Goal: Navigation & Orientation: Find specific page/section

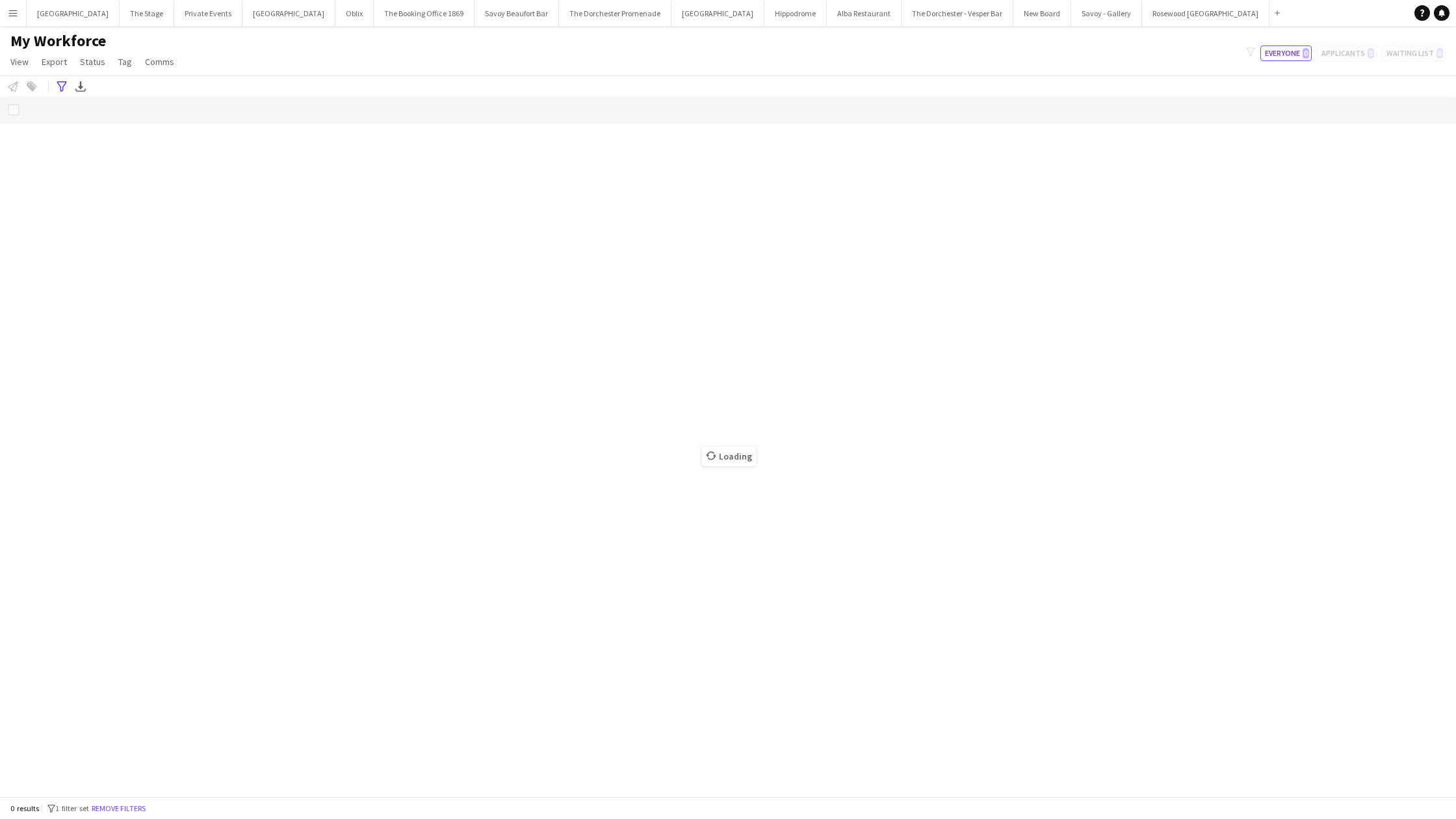
click at [554, 239] on div "Loading" at bounding box center [728, 446] width 1456 height 699
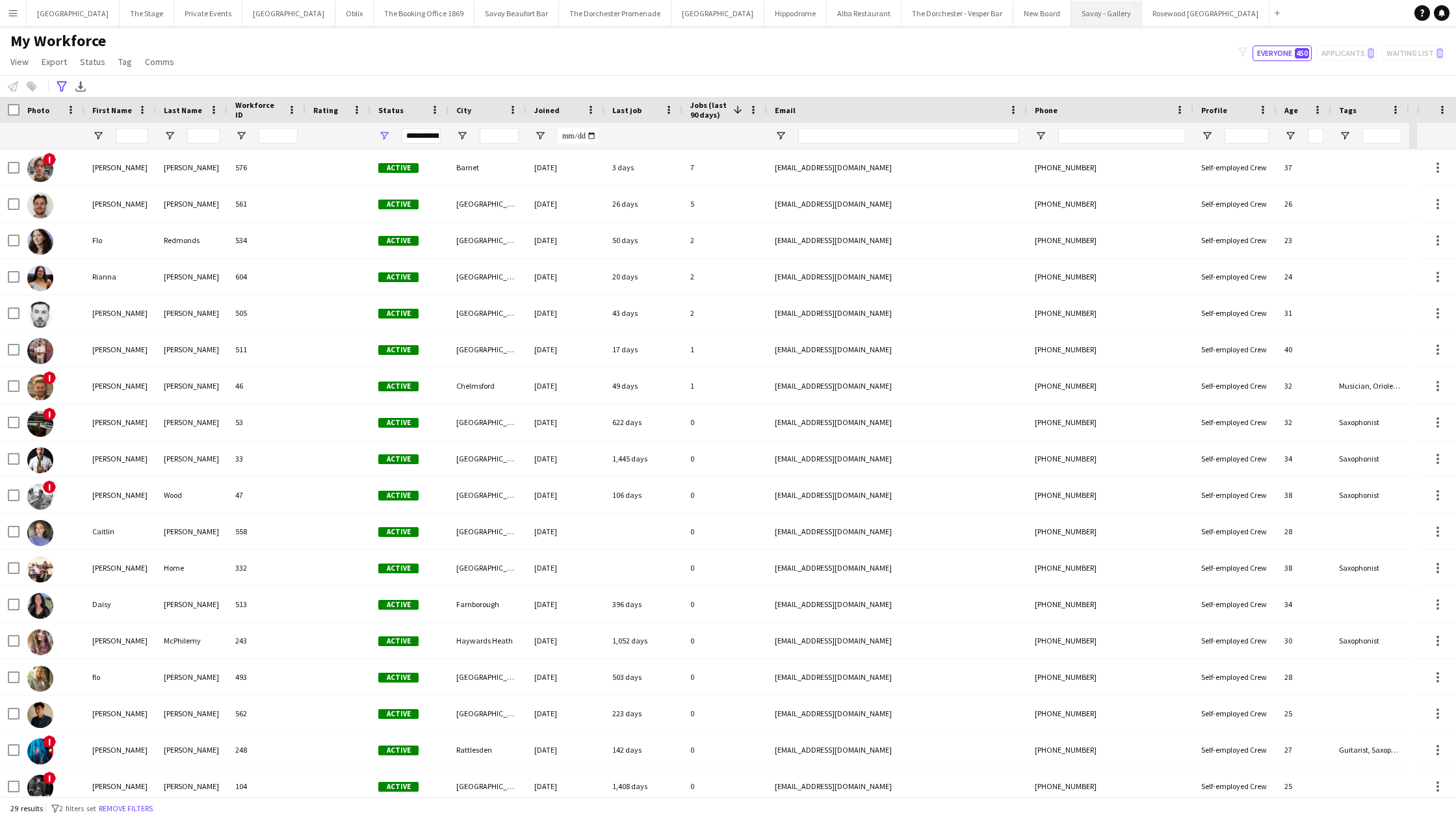
click at [1071, 19] on button "Savoy - Gallery Close" at bounding box center [1106, 13] width 71 height 25
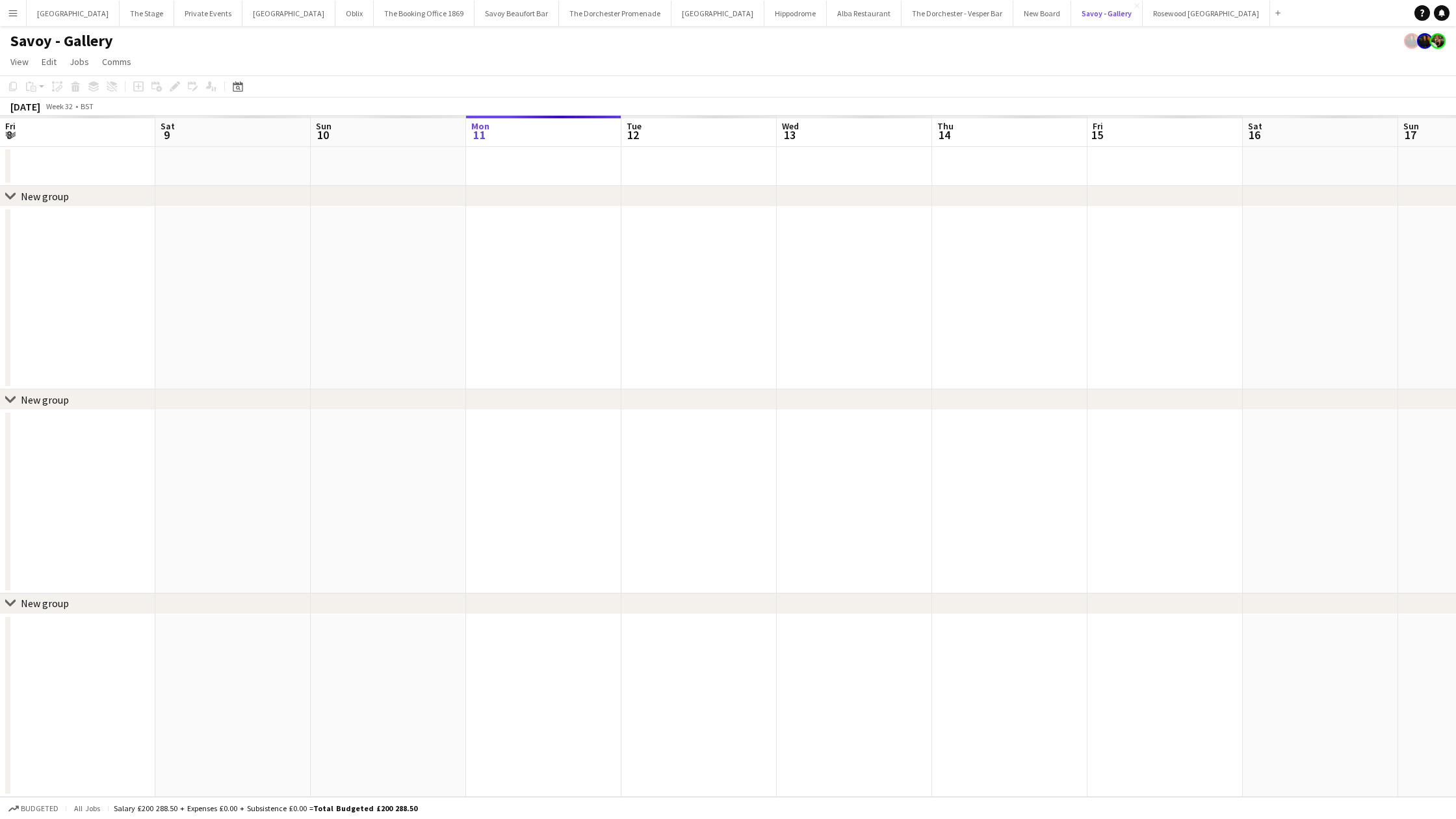
scroll to position [0, 311]
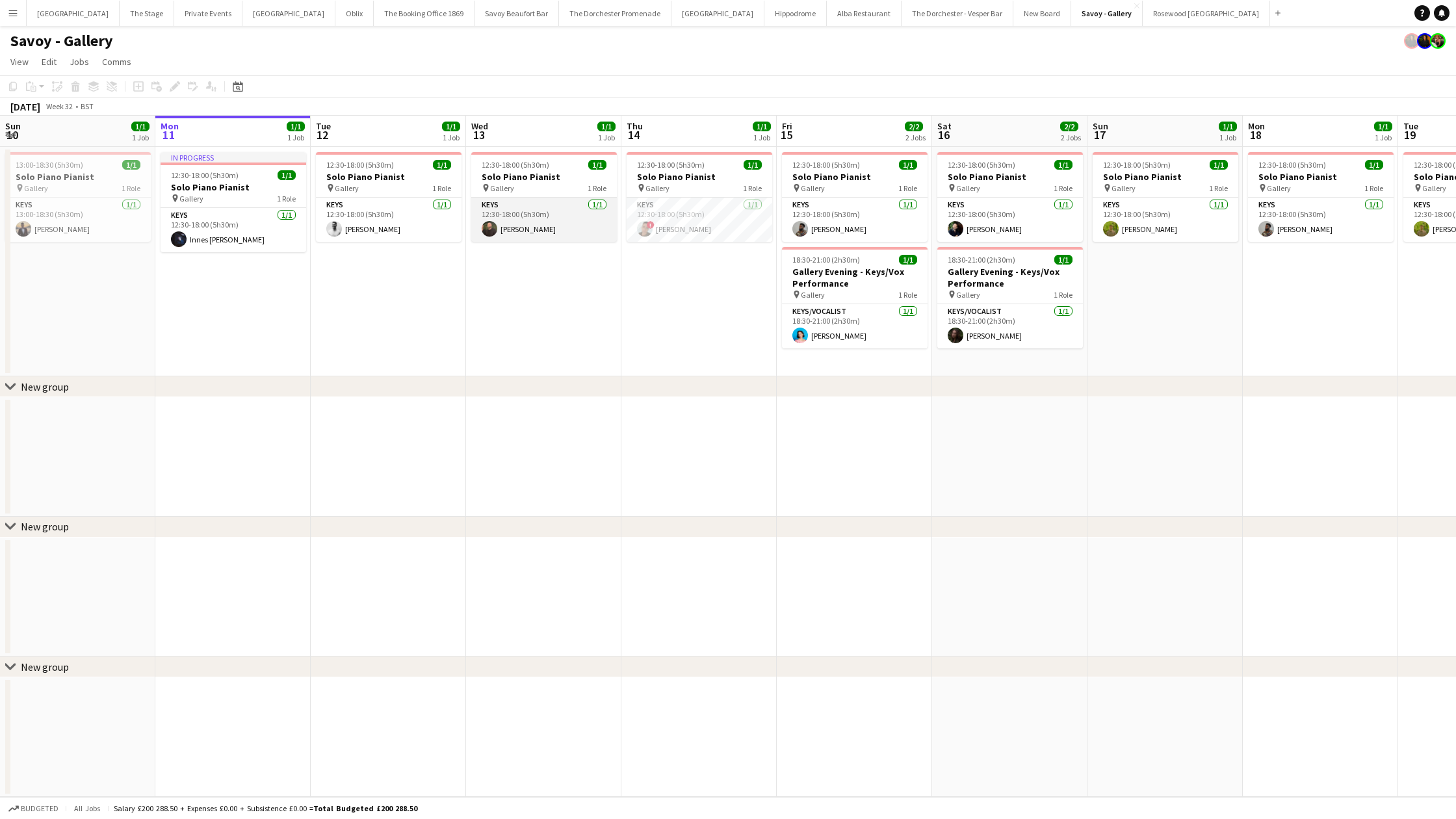
click at [519, 211] on app-card-role "Keys [DATE] 12:30-18:00 (5h30m) [PERSON_NAME]" at bounding box center [544, 220] width 146 height 44
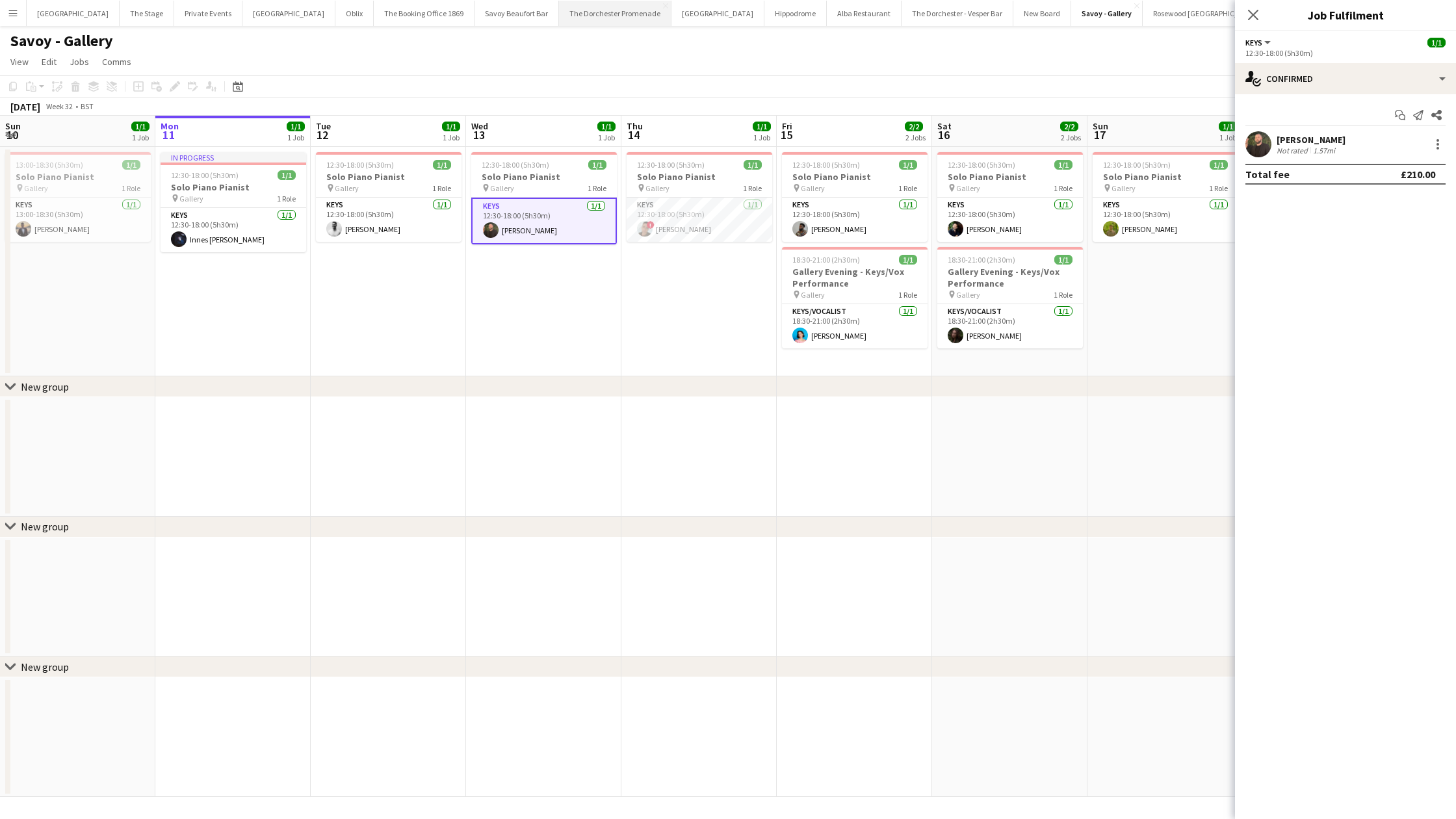
click at [559, 19] on button "The Dorchester Promenade Close" at bounding box center [615, 13] width 113 height 25
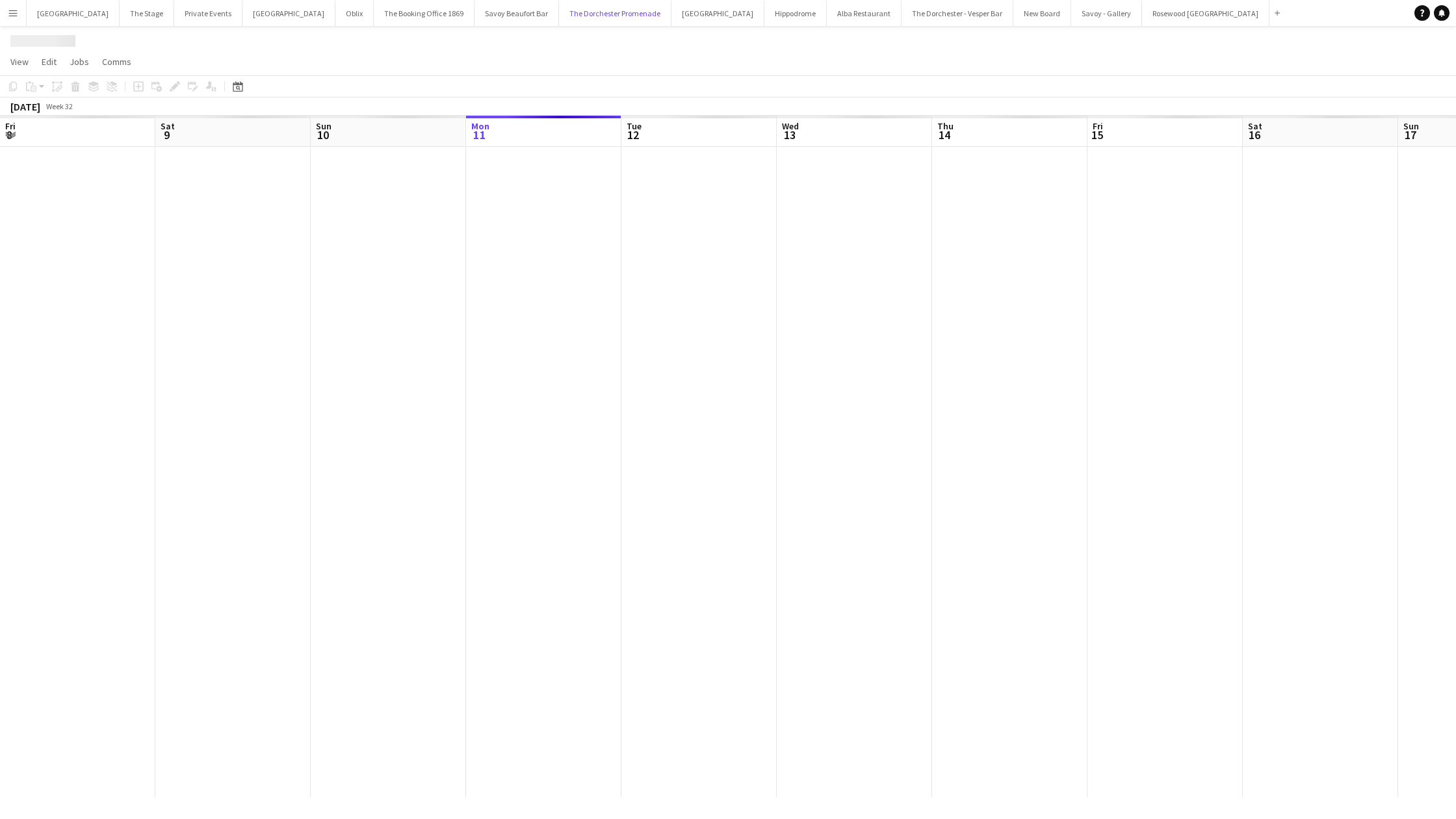
scroll to position [0, 311]
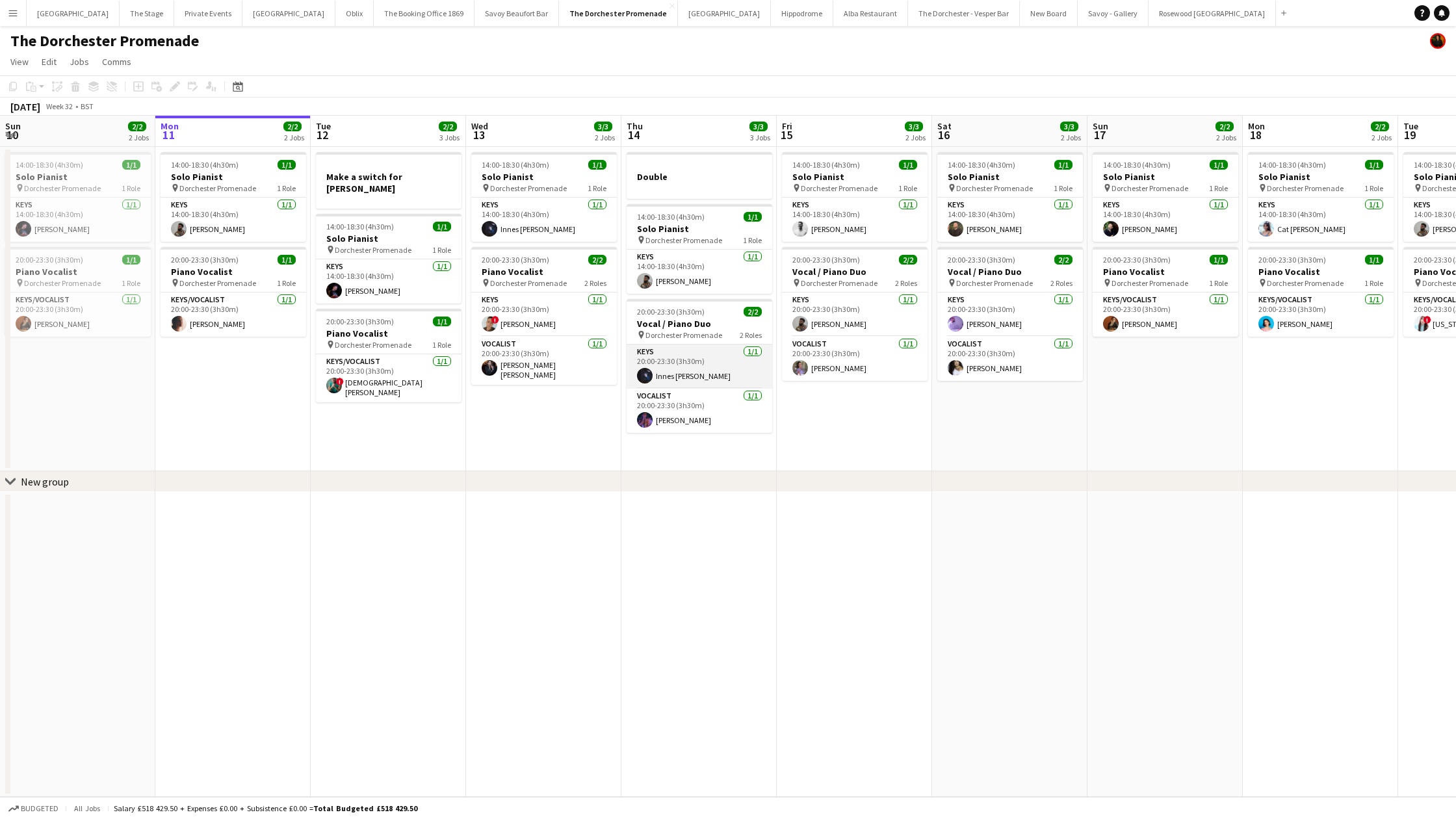
click at [650, 373] on app-user-avatar at bounding box center [645, 376] width 16 height 16
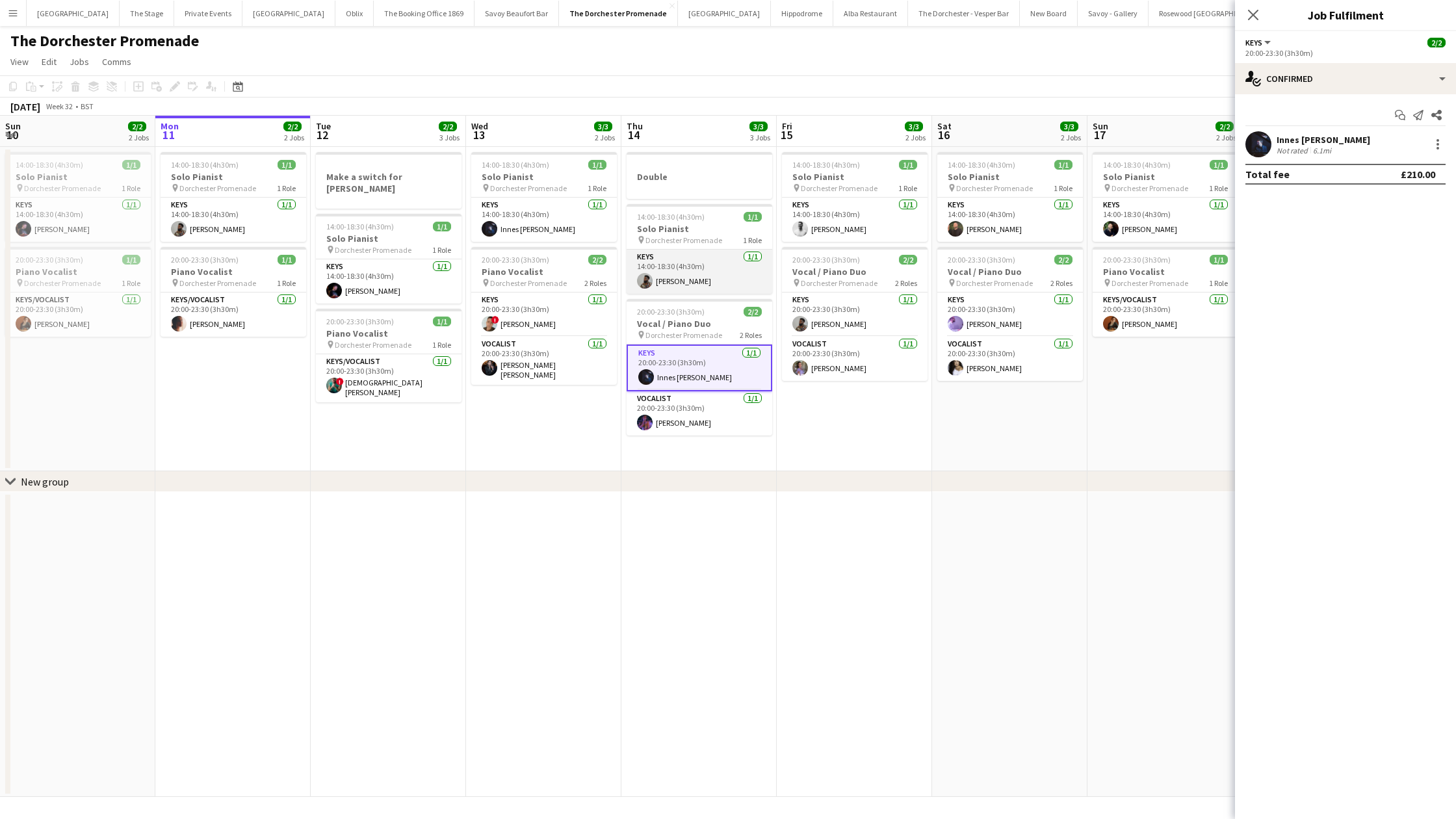
click at [665, 267] on app-card-role "Keys [DATE] 14:00-18:30 (4h30m) [PERSON_NAME]" at bounding box center [699, 272] width 146 height 44
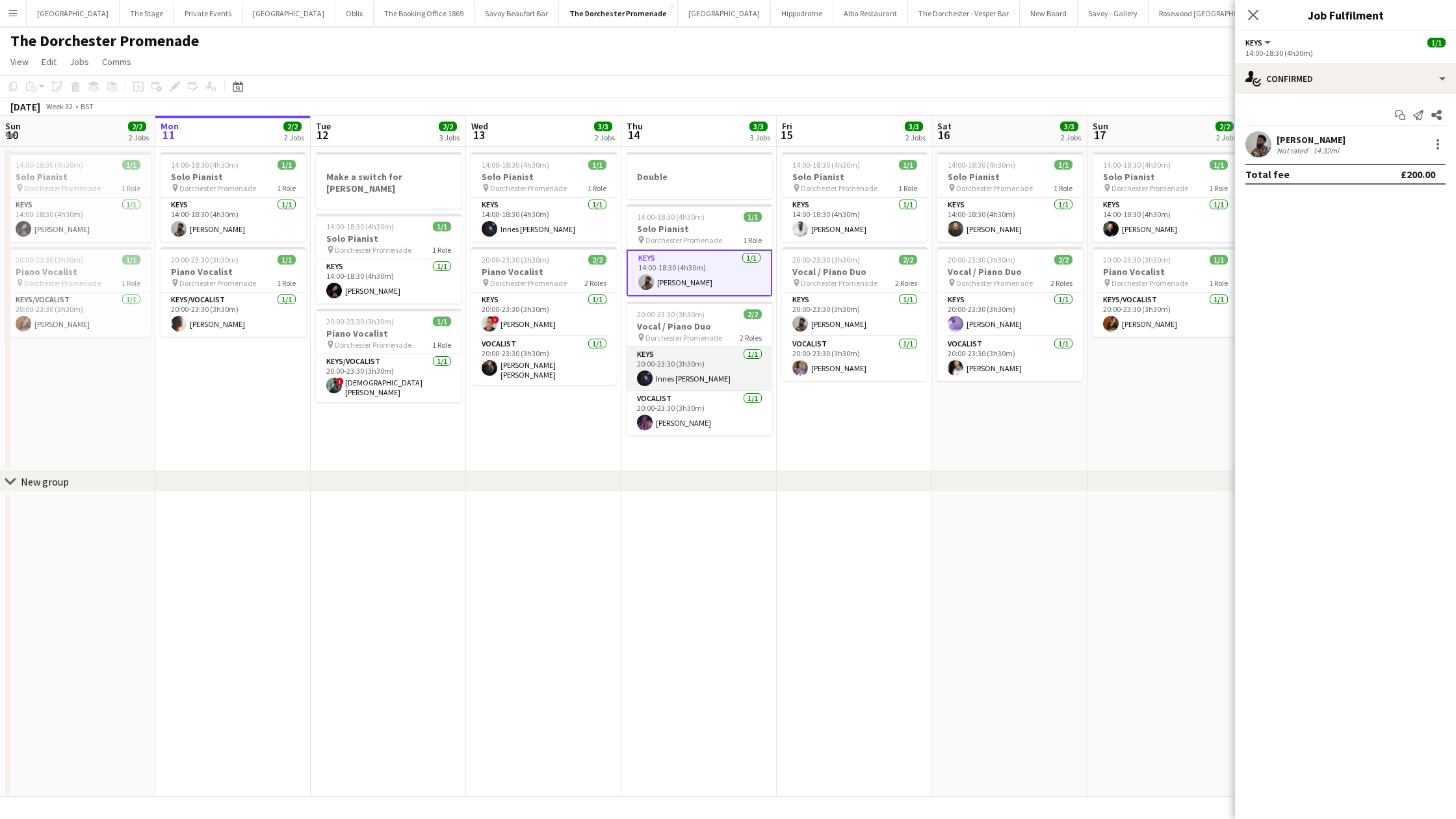
click at [648, 374] on app-user-avatar at bounding box center [645, 378] width 16 height 16
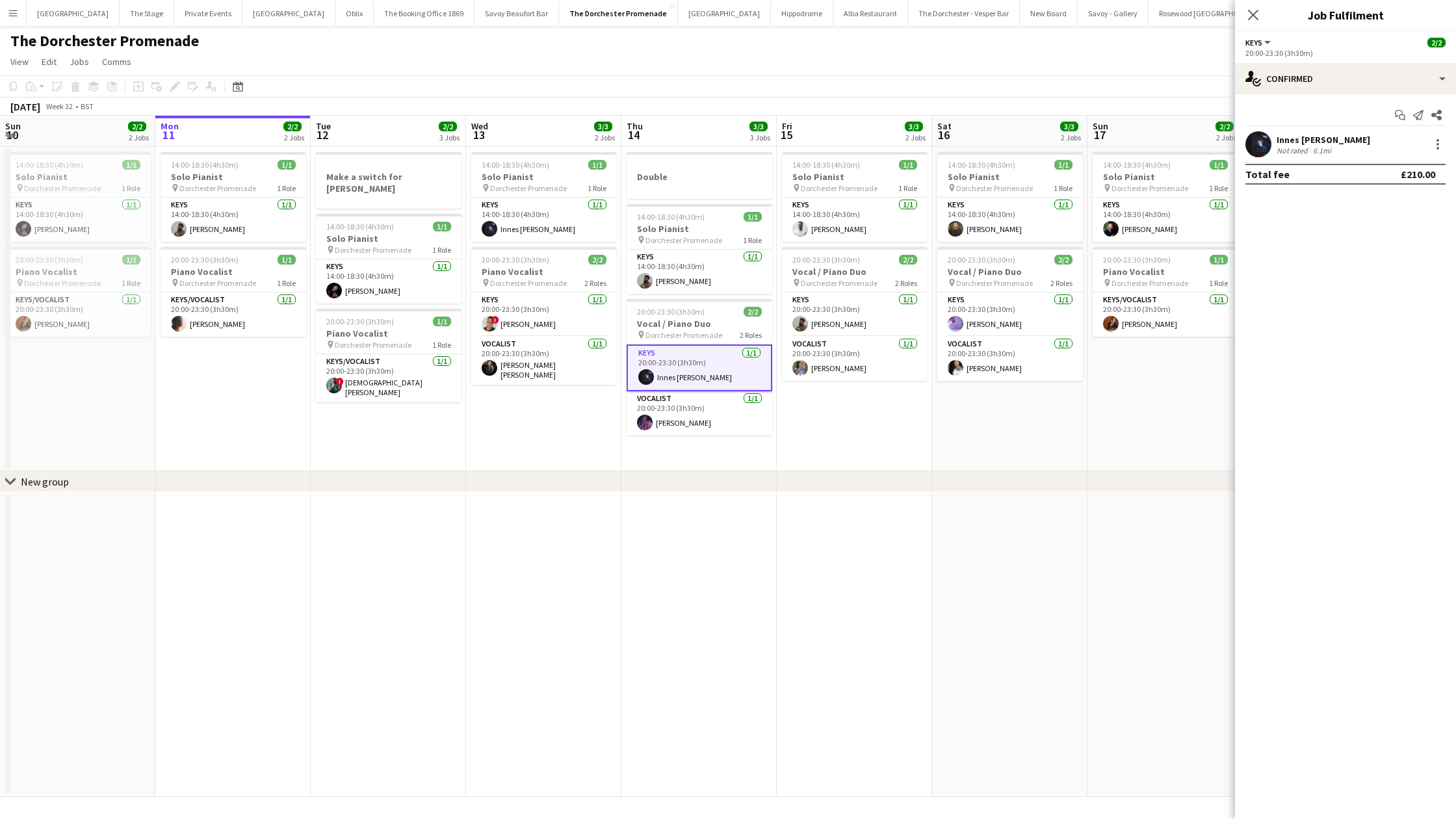
scroll to position [0, 310]
click at [551, 438] on app-date-cell "14:00-18:30 (4h30m) 1/1 Solo Pianist pin Dorchester Promenade 1 Role Keys [DATE…" at bounding box center [544, 308] width 155 height 324
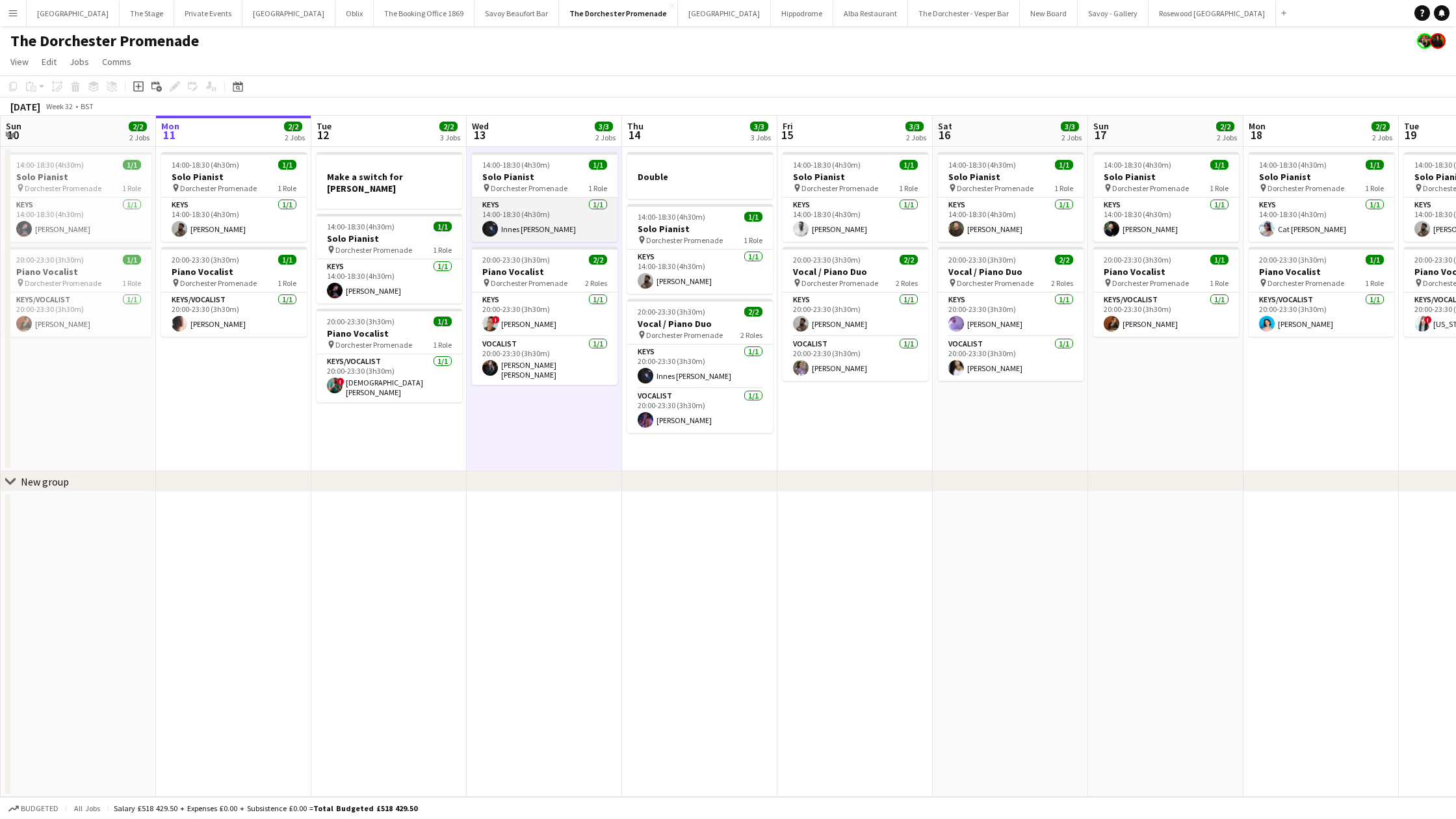
click at [546, 206] on app-card-role "Keys [DATE] 14:00-18:30 (4h30m) Innes [PERSON_NAME]" at bounding box center [545, 220] width 146 height 44
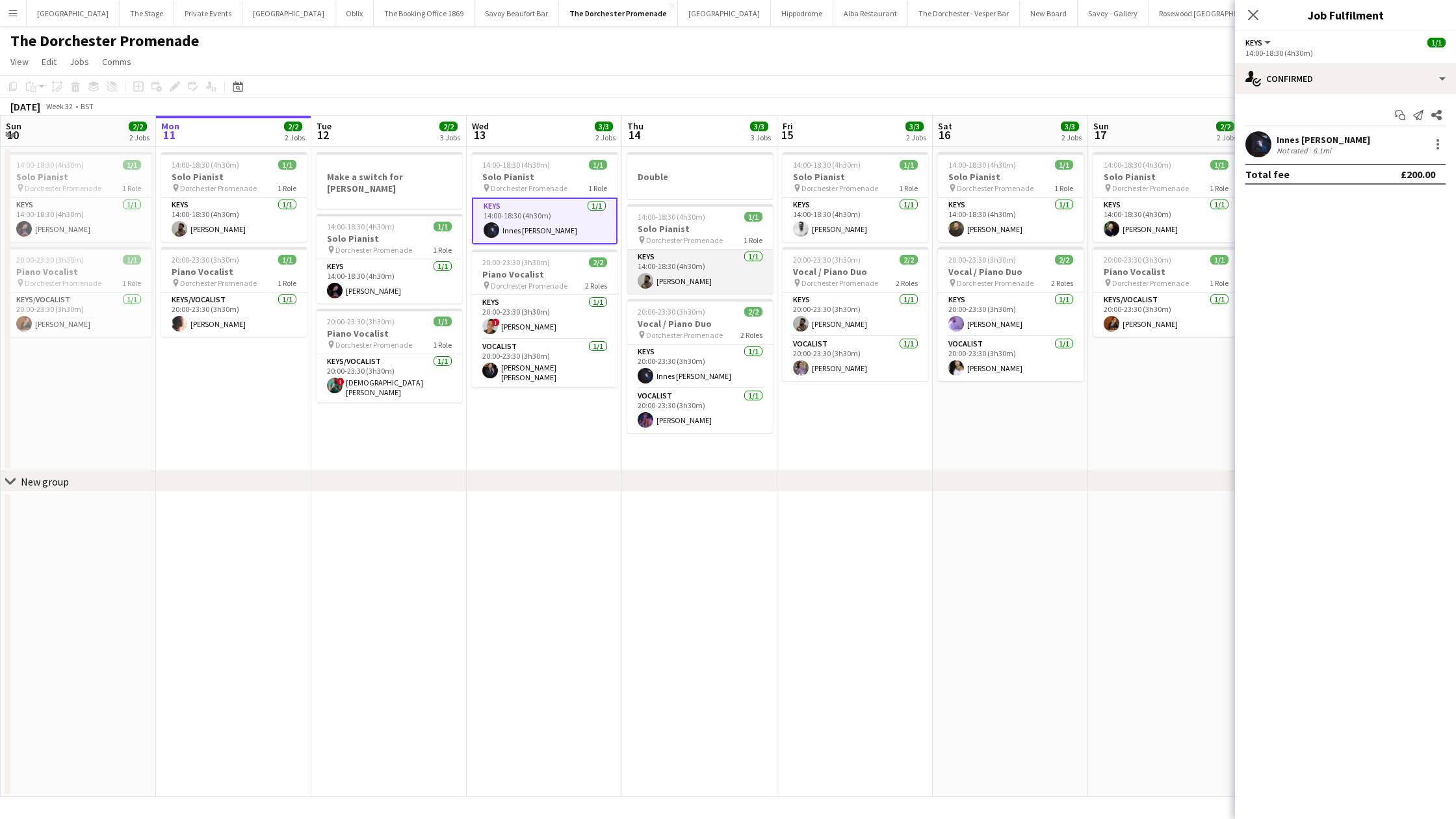
click at [685, 292] on app-card-role "Keys [DATE] 14:00-18:30 (4h30m) [PERSON_NAME]" at bounding box center [700, 272] width 146 height 44
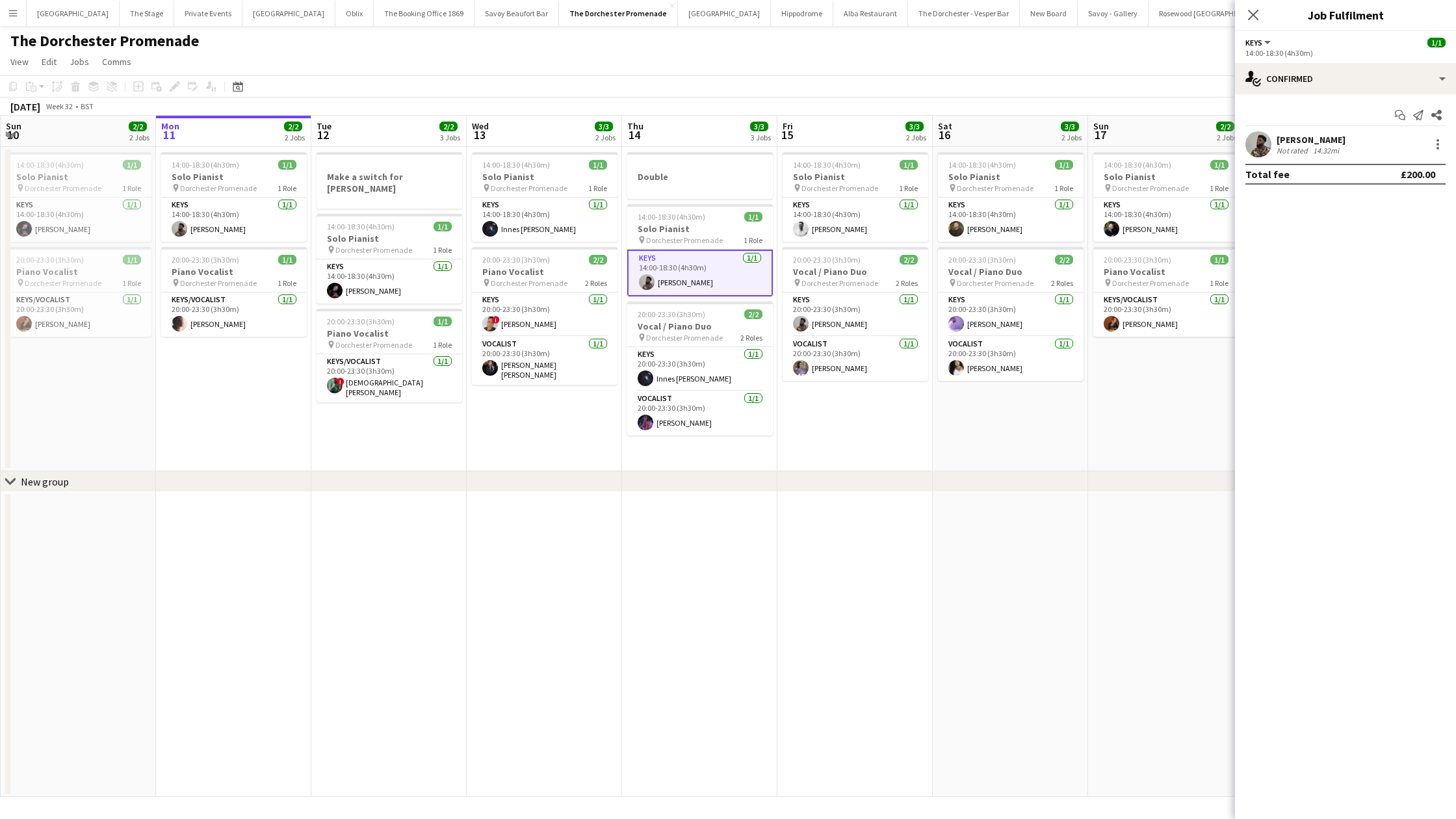
click at [661, 456] on app-date-cell "Double 14:00-18:30 (4h30m) 1/1 Solo Pianist pin Dorchester Promenade 1 Role Key…" at bounding box center [699, 308] width 155 height 324
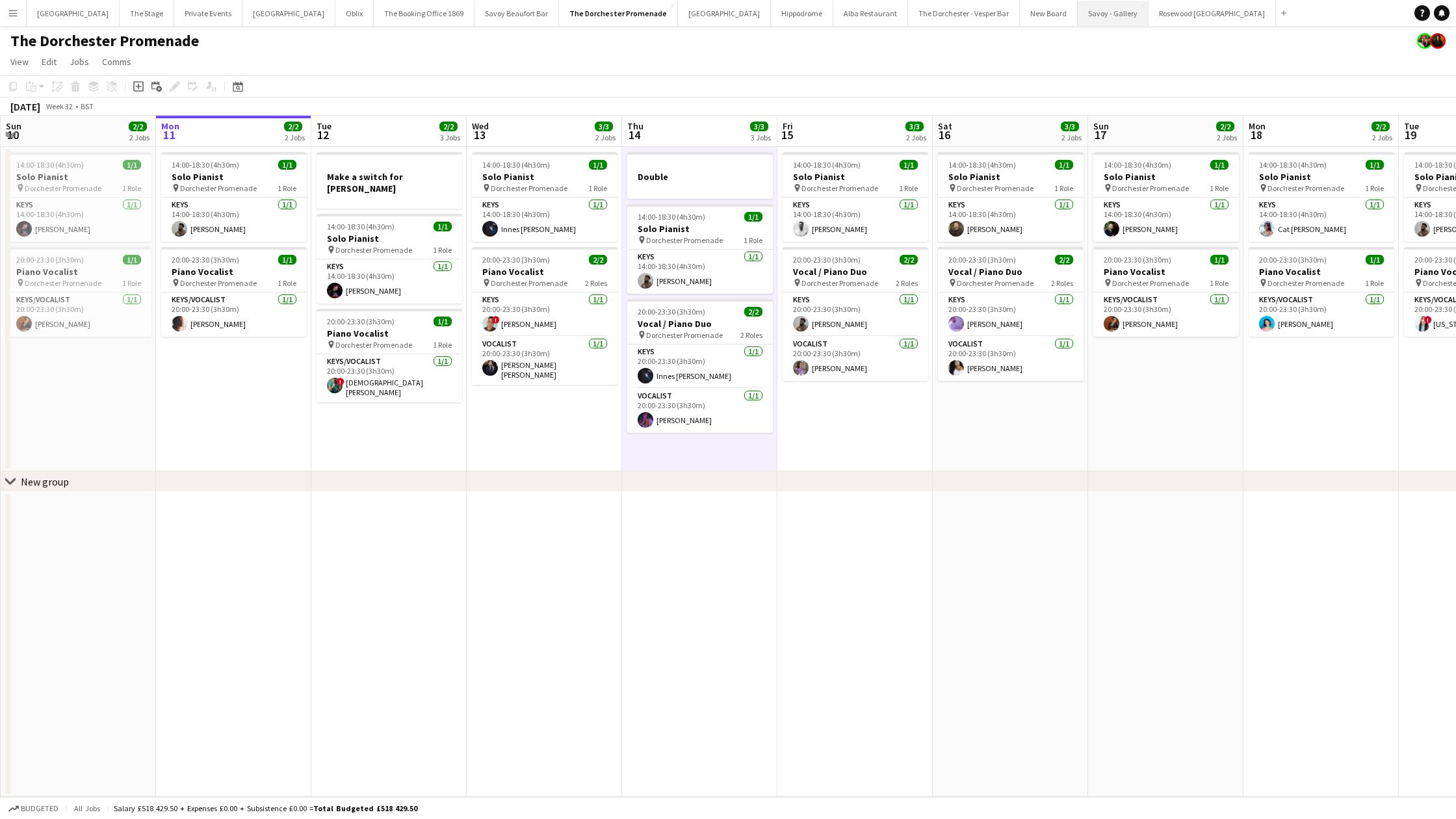
click at [1078, 24] on button "Savoy - Gallery Close" at bounding box center [1113, 13] width 71 height 25
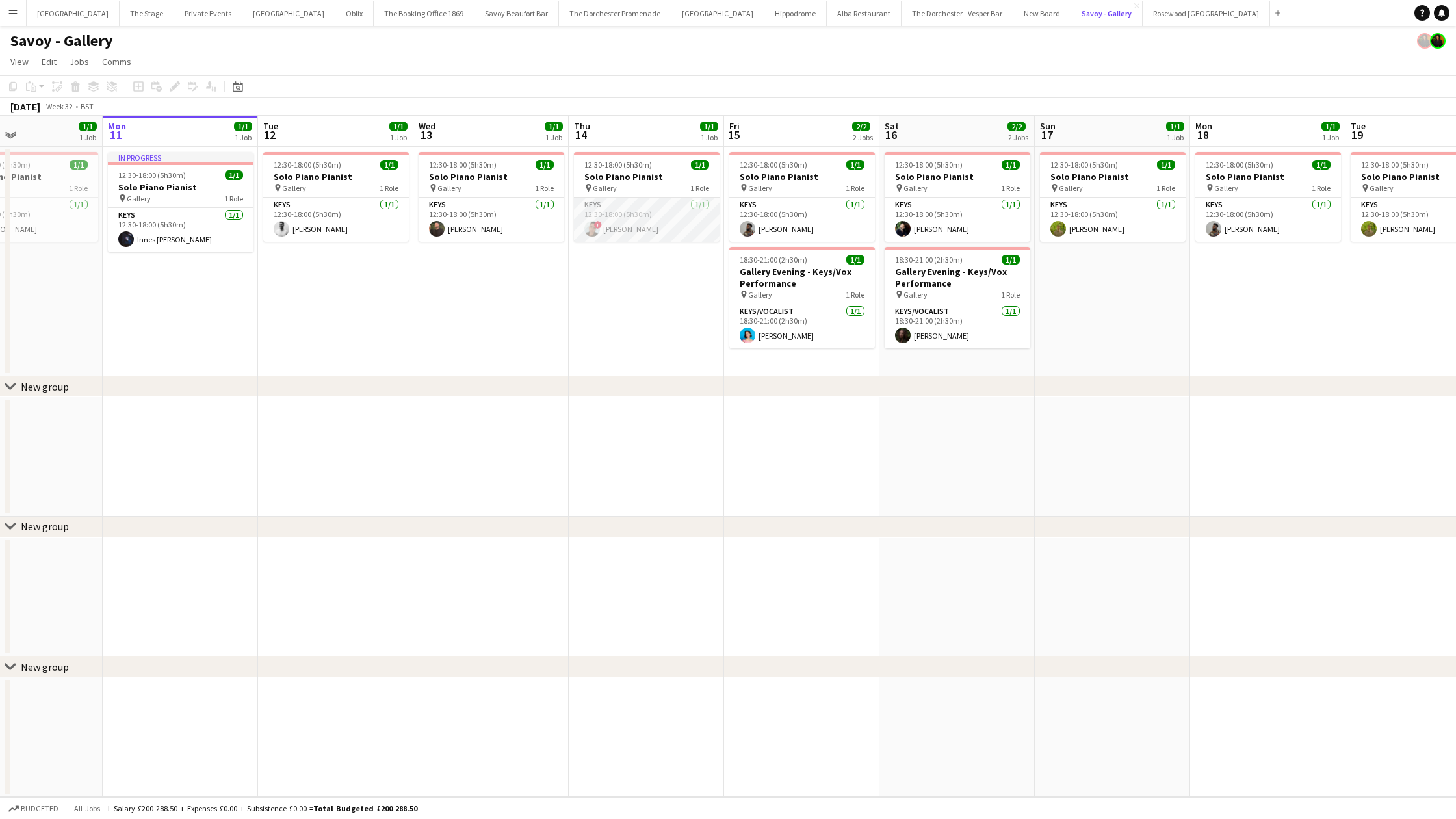
scroll to position [0, 362]
click at [690, 228] on app-card-role "Keys [DATE] 12:30-18:00 (5h30m) ! [PERSON_NAME]" at bounding box center [648, 220] width 146 height 44
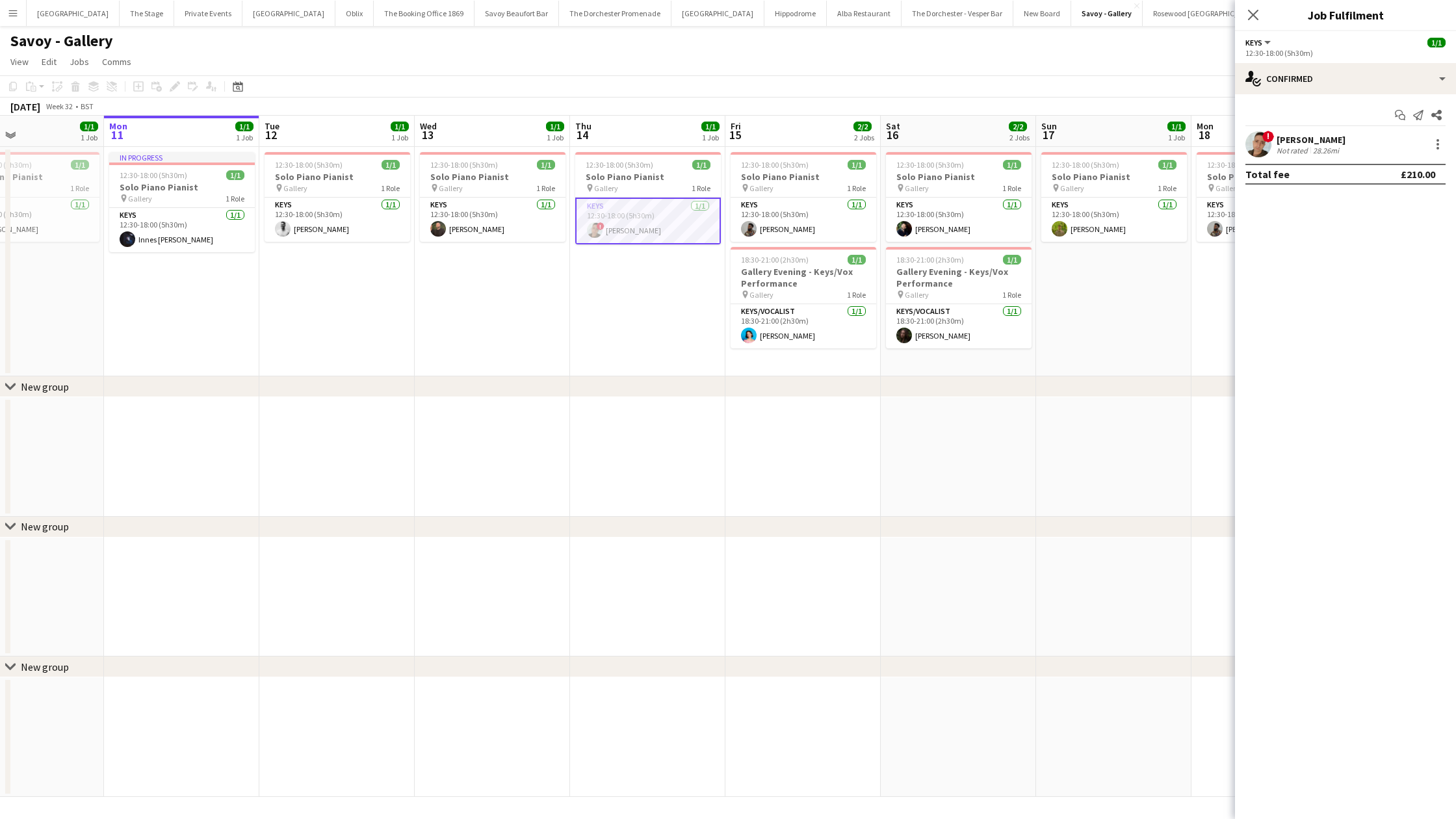
click at [658, 78] on app-toolbar "Copy Paste Paste Command V Paste with crew Command Shift V Paste linked Job [GE…" at bounding box center [728, 86] width 1456 height 22
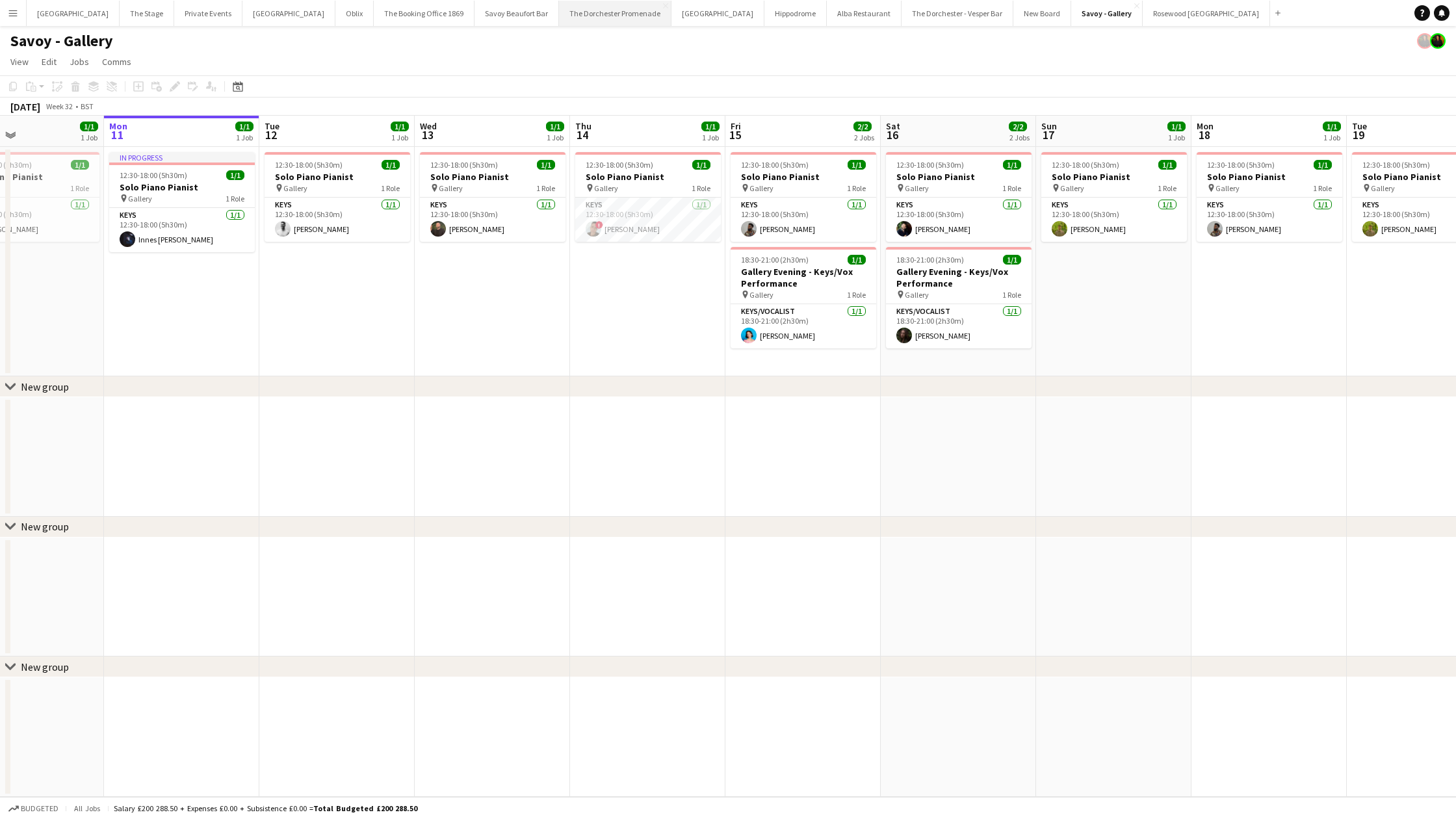
click at [559, 20] on button "The Dorchester Promenade Close" at bounding box center [615, 13] width 113 height 25
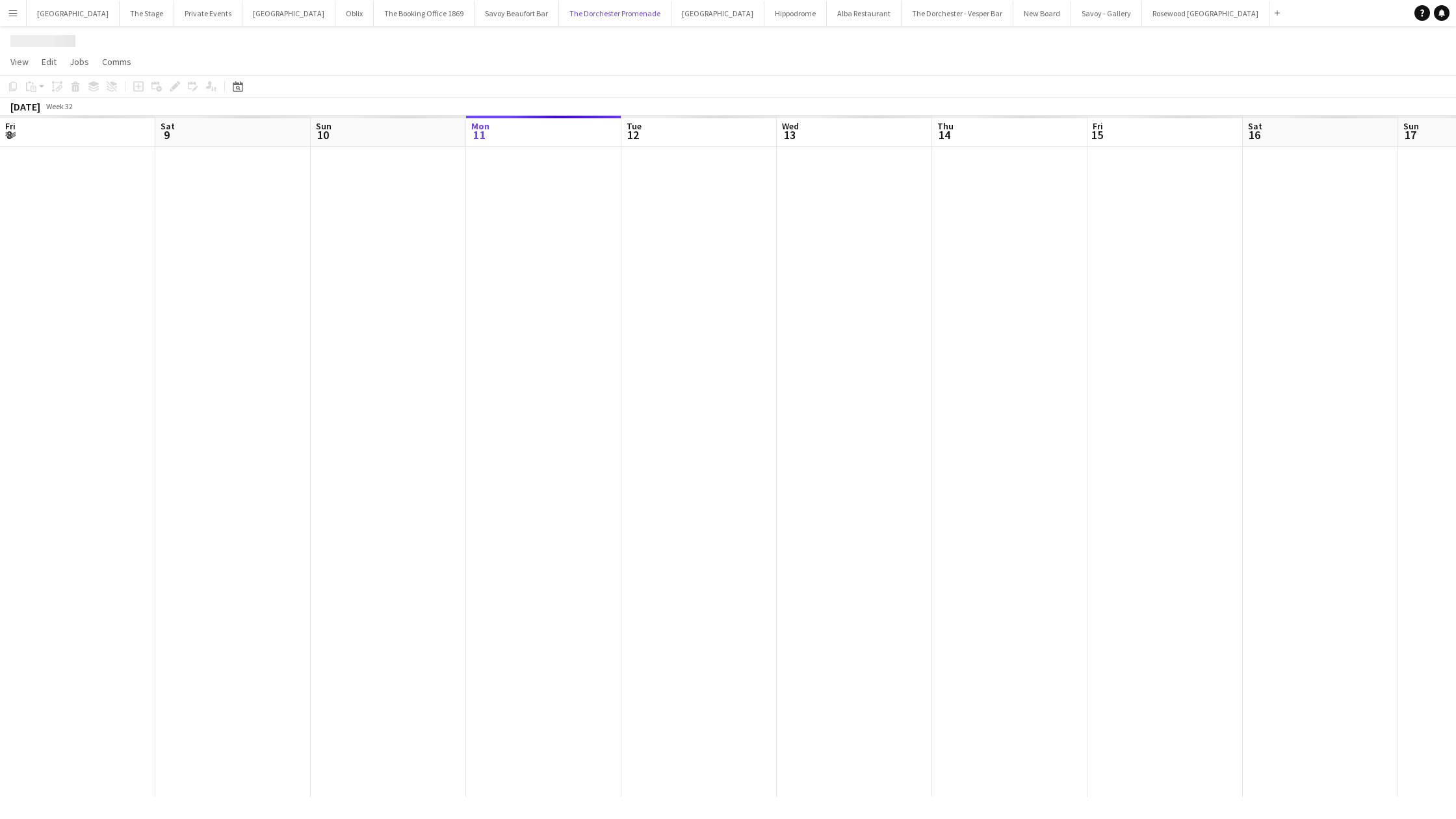
scroll to position [0, 311]
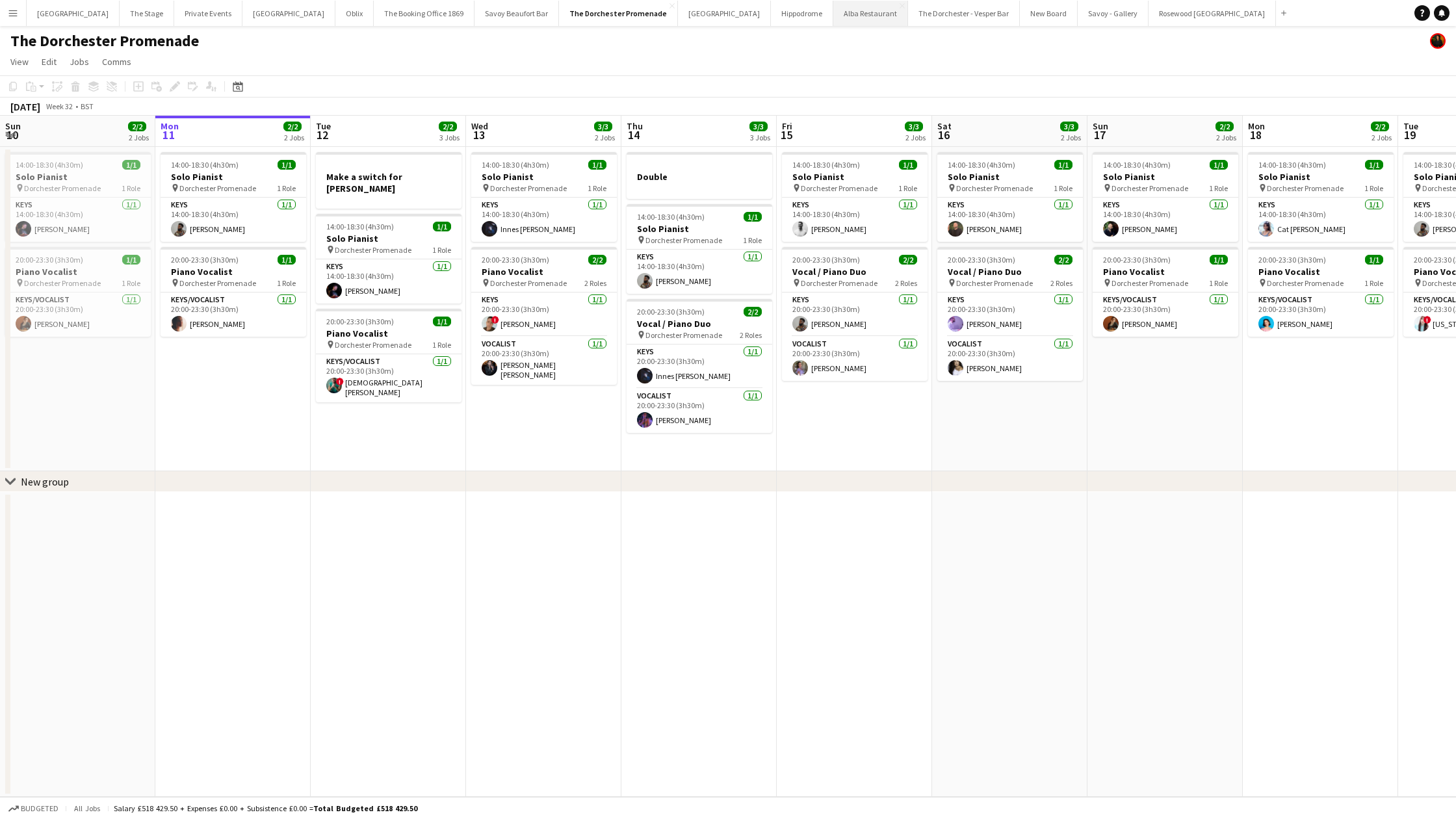
click at [833, 13] on button "Alba Restaurant Close" at bounding box center [871, 13] width 75 height 25
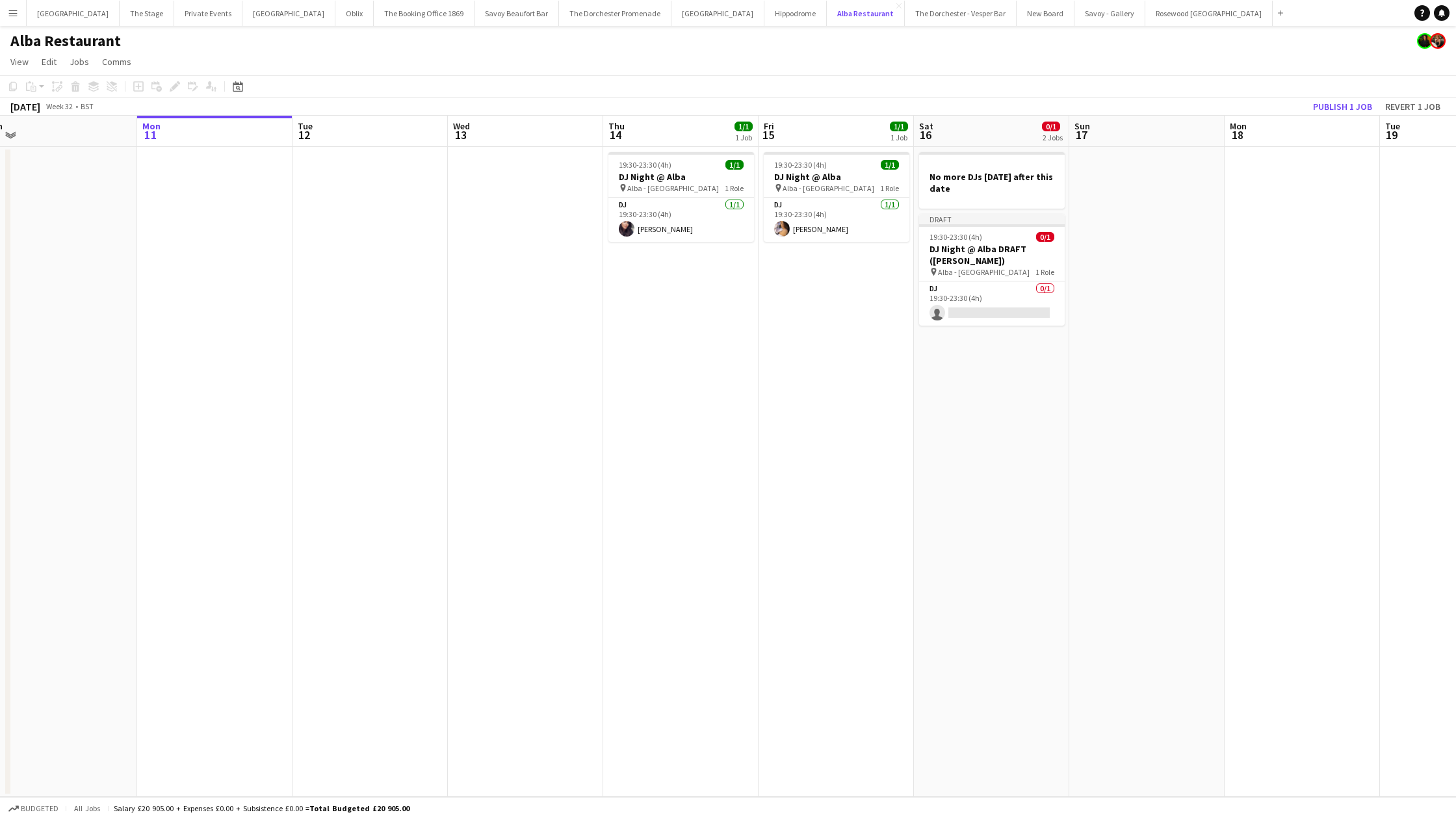
scroll to position [0, 578]
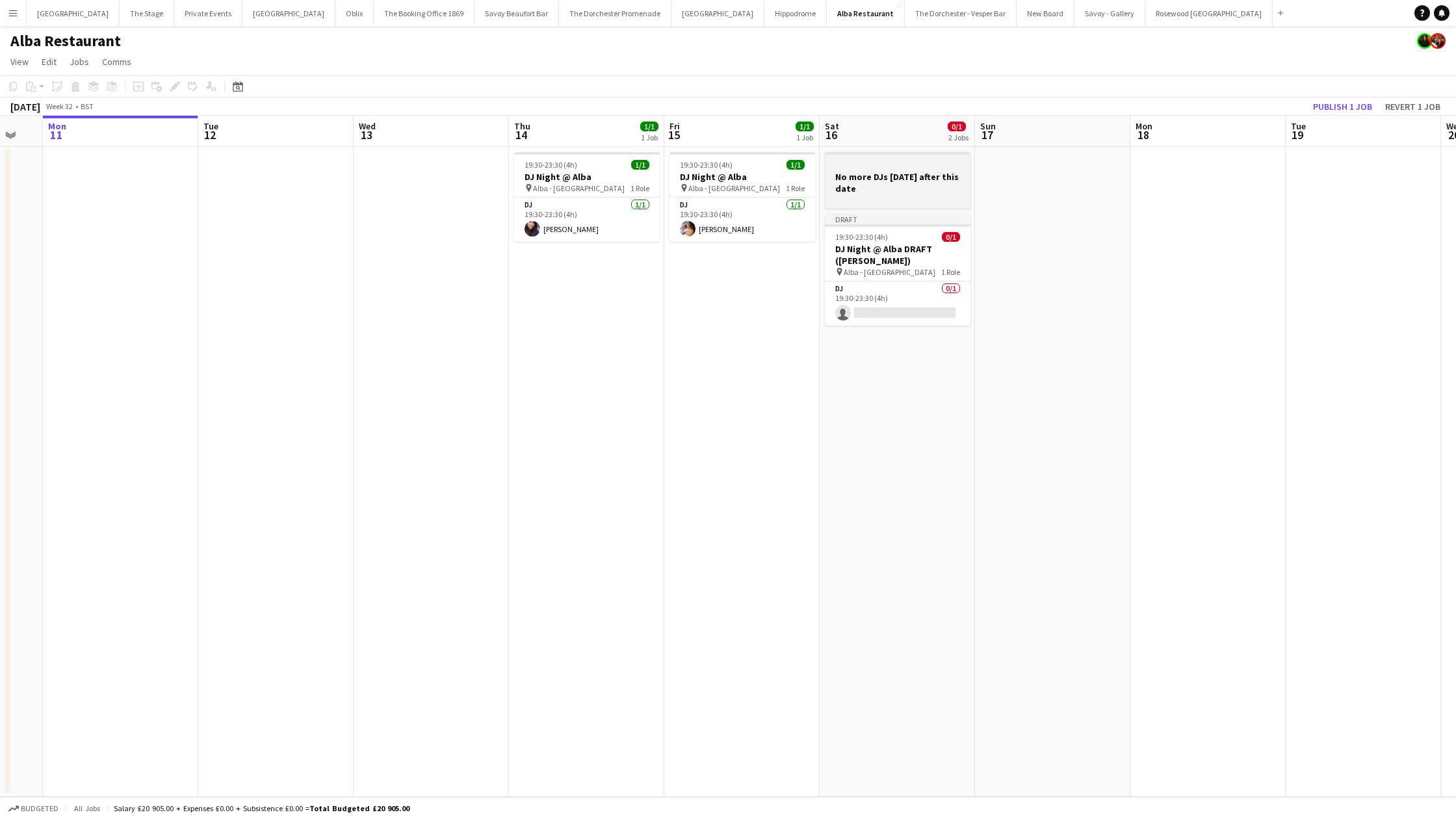
click at [895, 191] on h3 "No more DJs [DATE] after this date" at bounding box center [898, 183] width 146 height 24
click at [859, 430] on app-date-cell "No more DJs [DATE] after this date Draft 19:30-23:30 (4h) 0/1 DJ Night @ Alba D…" at bounding box center [897, 472] width 155 height 650
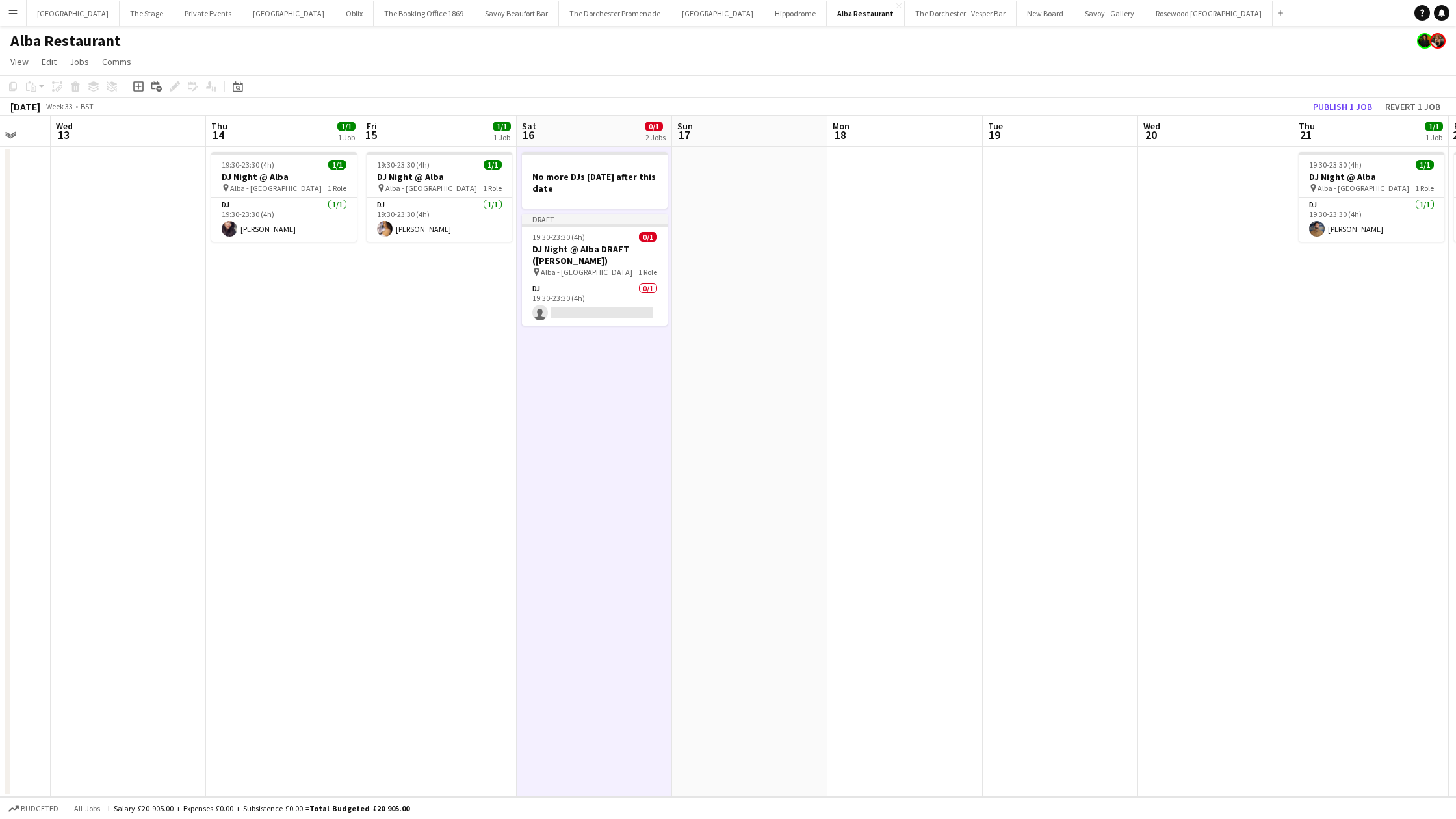
scroll to position [0, 337]
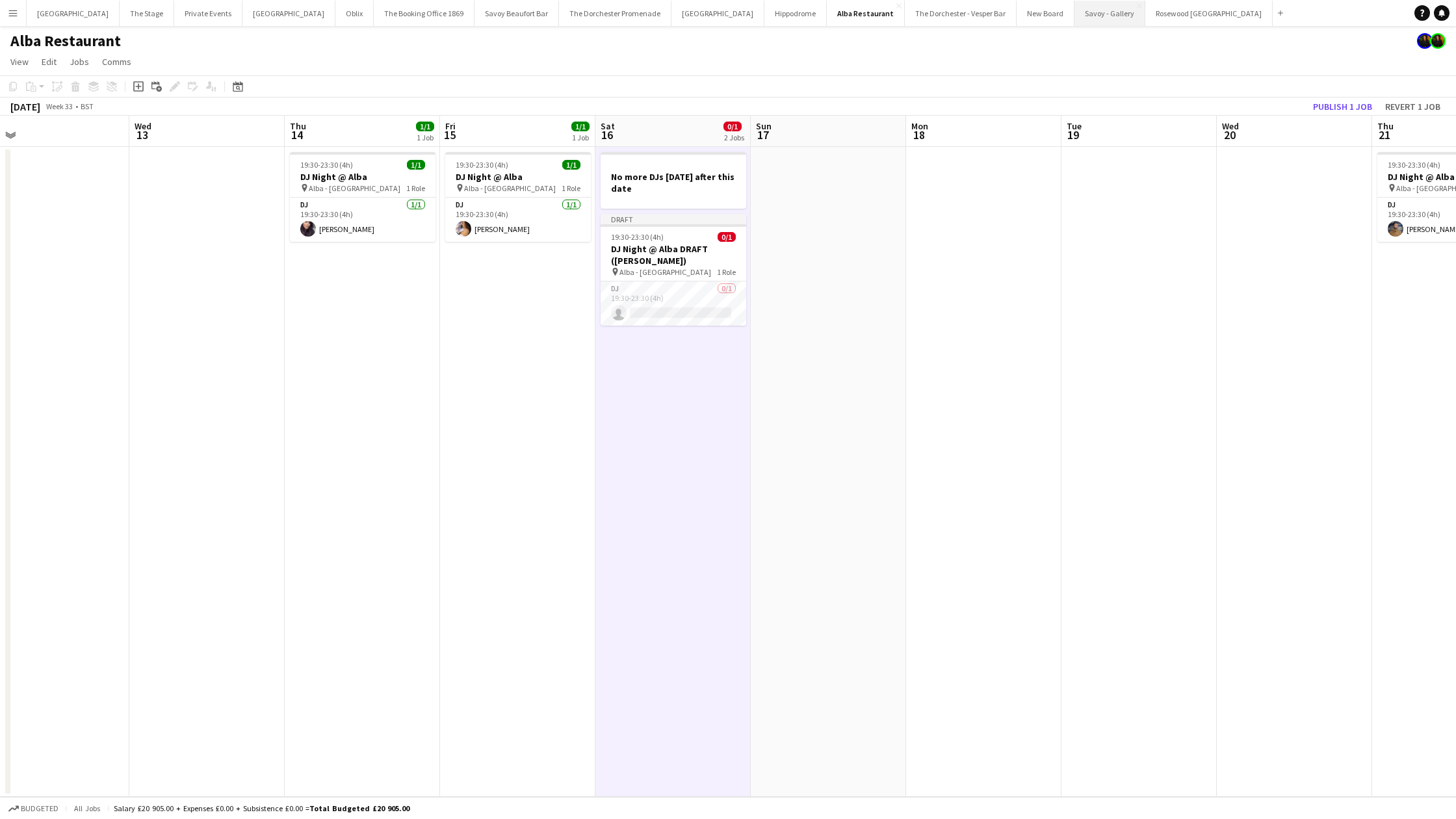
click at [1075, 16] on button "Savoy - Gallery Close" at bounding box center [1109, 13] width 71 height 25
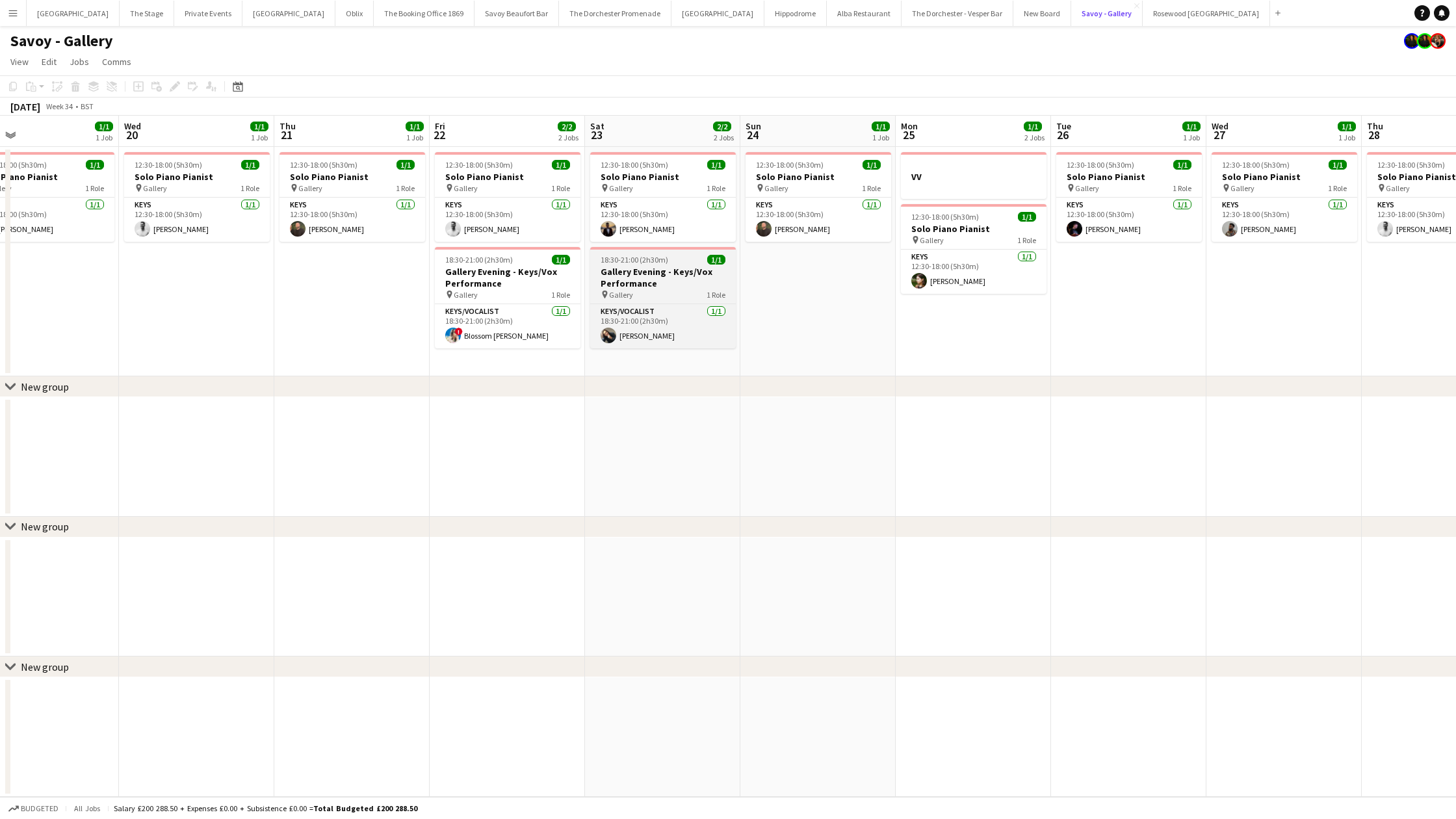
scroll to position [0, 373]
